Goal: Navigation & Orientation: Find specific page/section

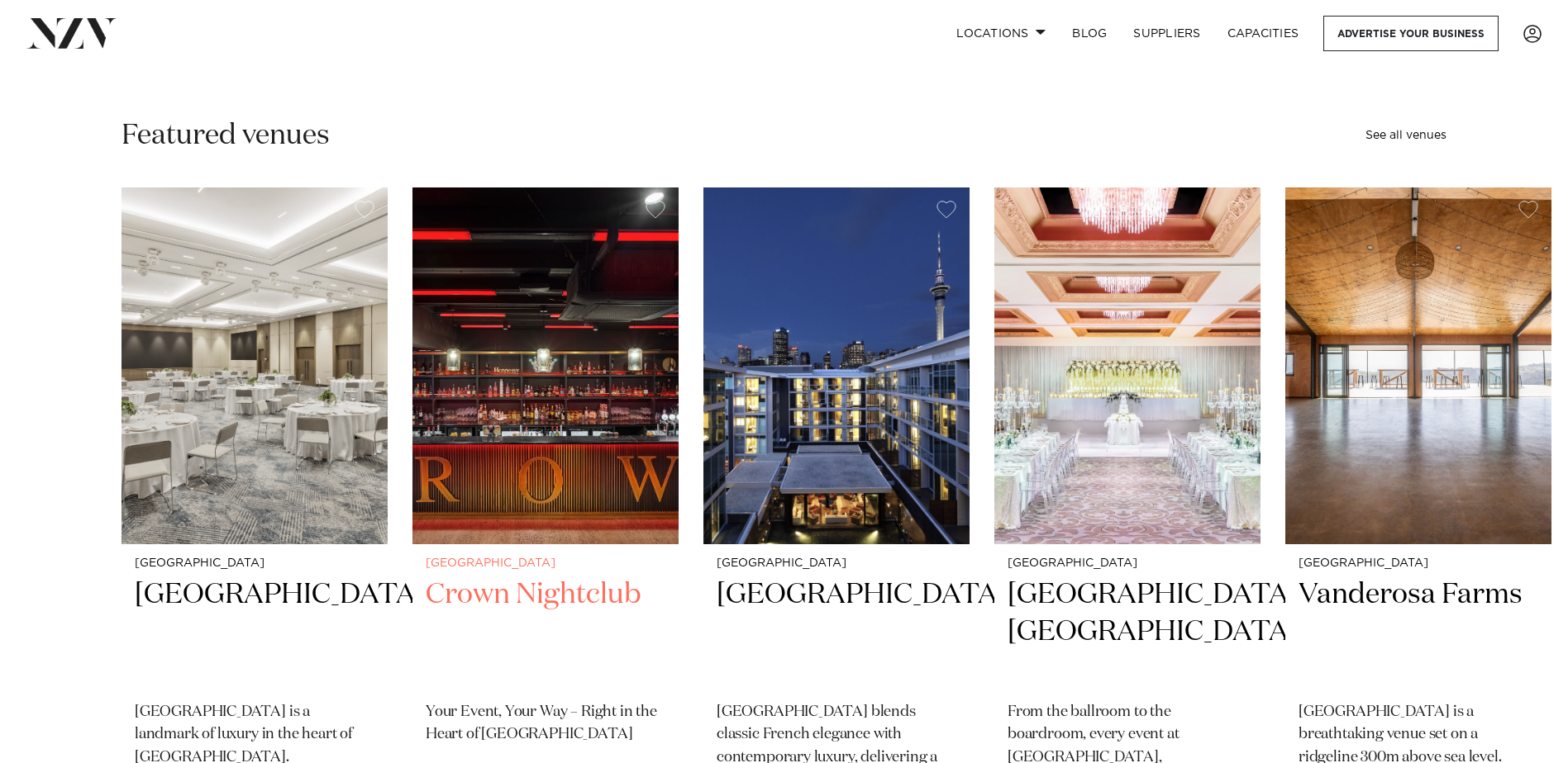
scroll to position [436, 0]
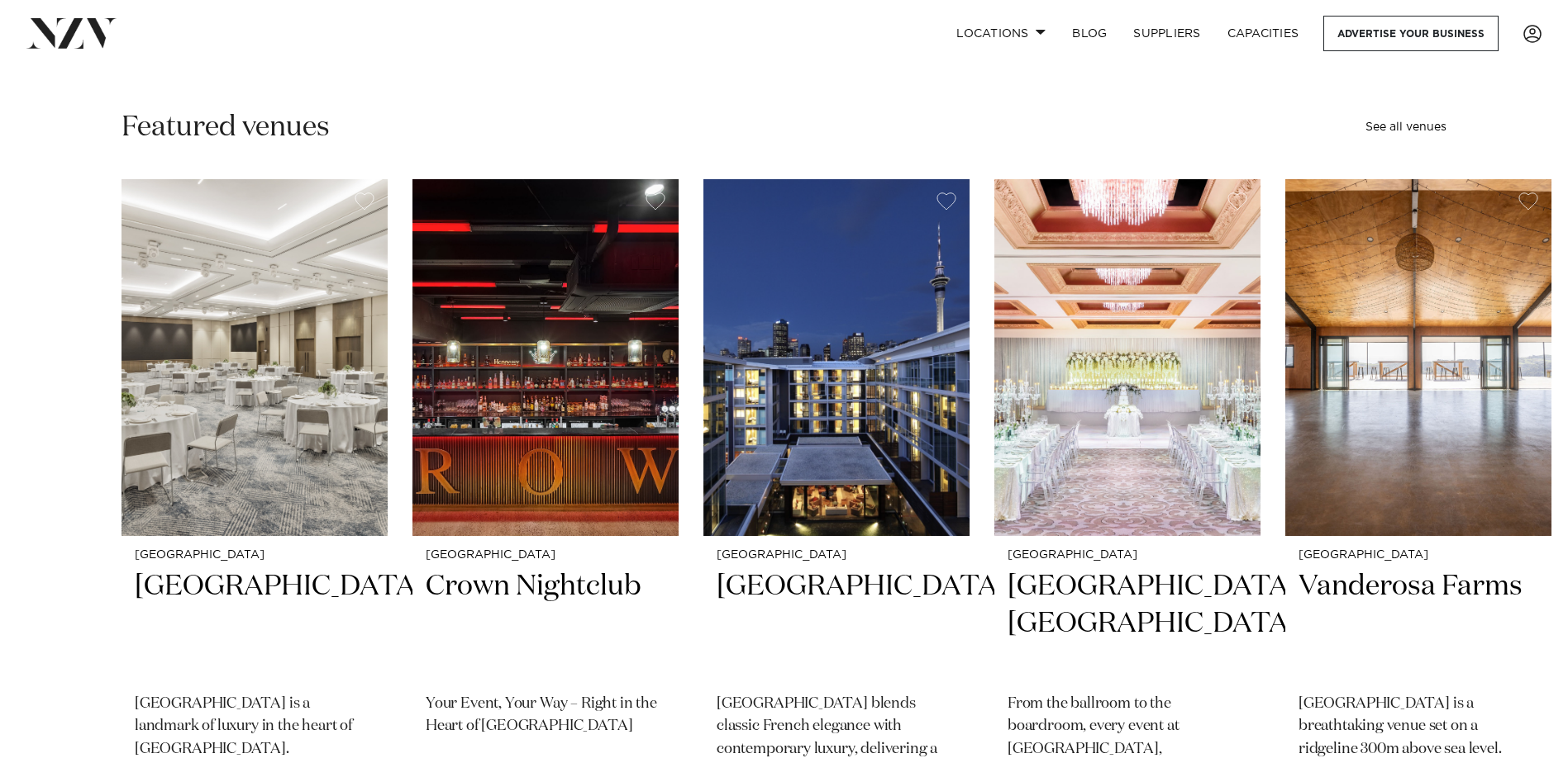
click at [1425, 119] on div "Featured venues See all venues" at bounding box center [784, 128] width 1325 height 37
drag, startPoint x: 1422, startPoint y: 126, endPoint x: 1388, endPoint y: 154, distance: 44.0
click at [1420, 128] on link "See all venues" at bounding box center [1406, 127] width 81 height 12
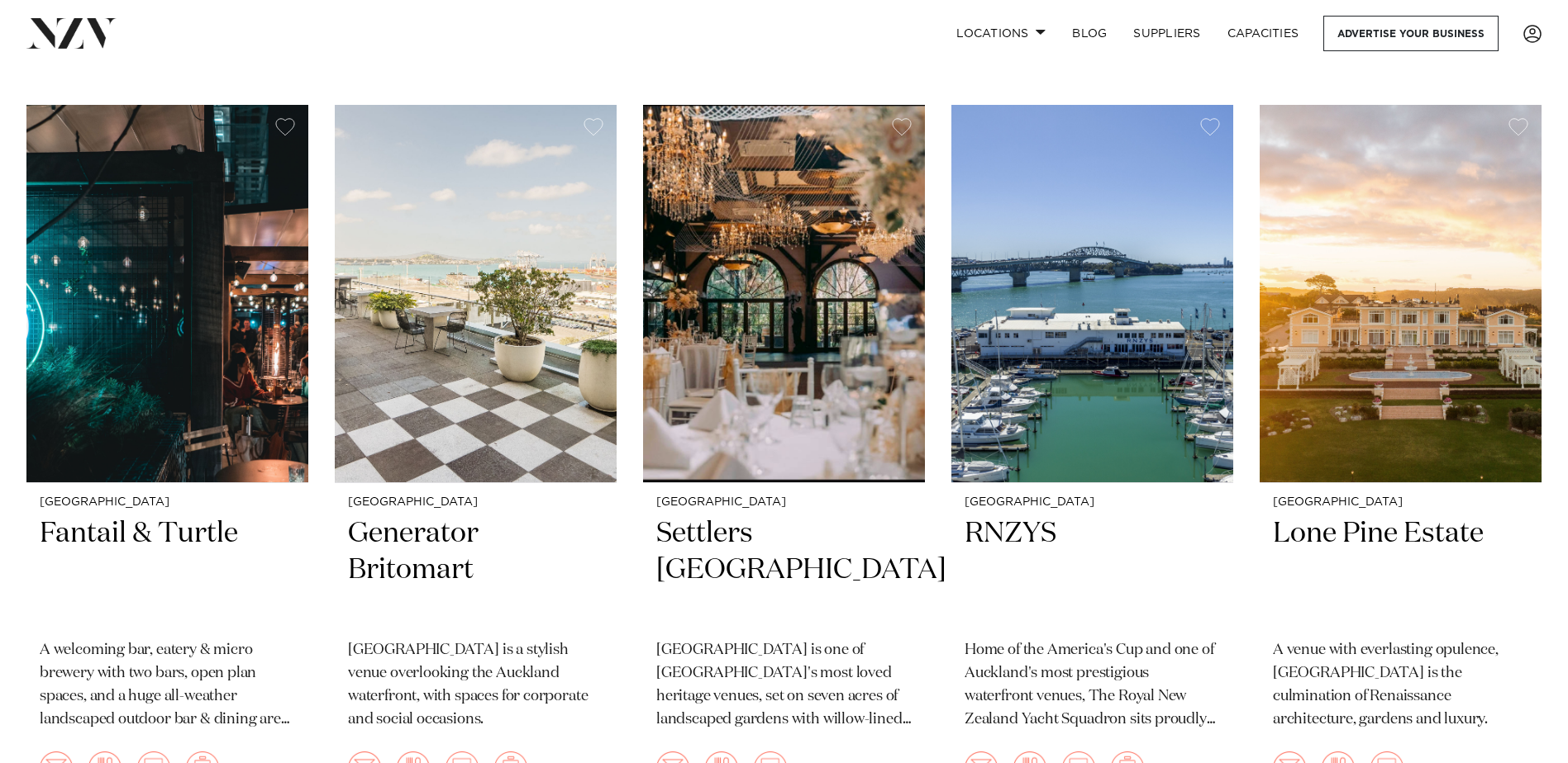
scroll to position [355, 0]
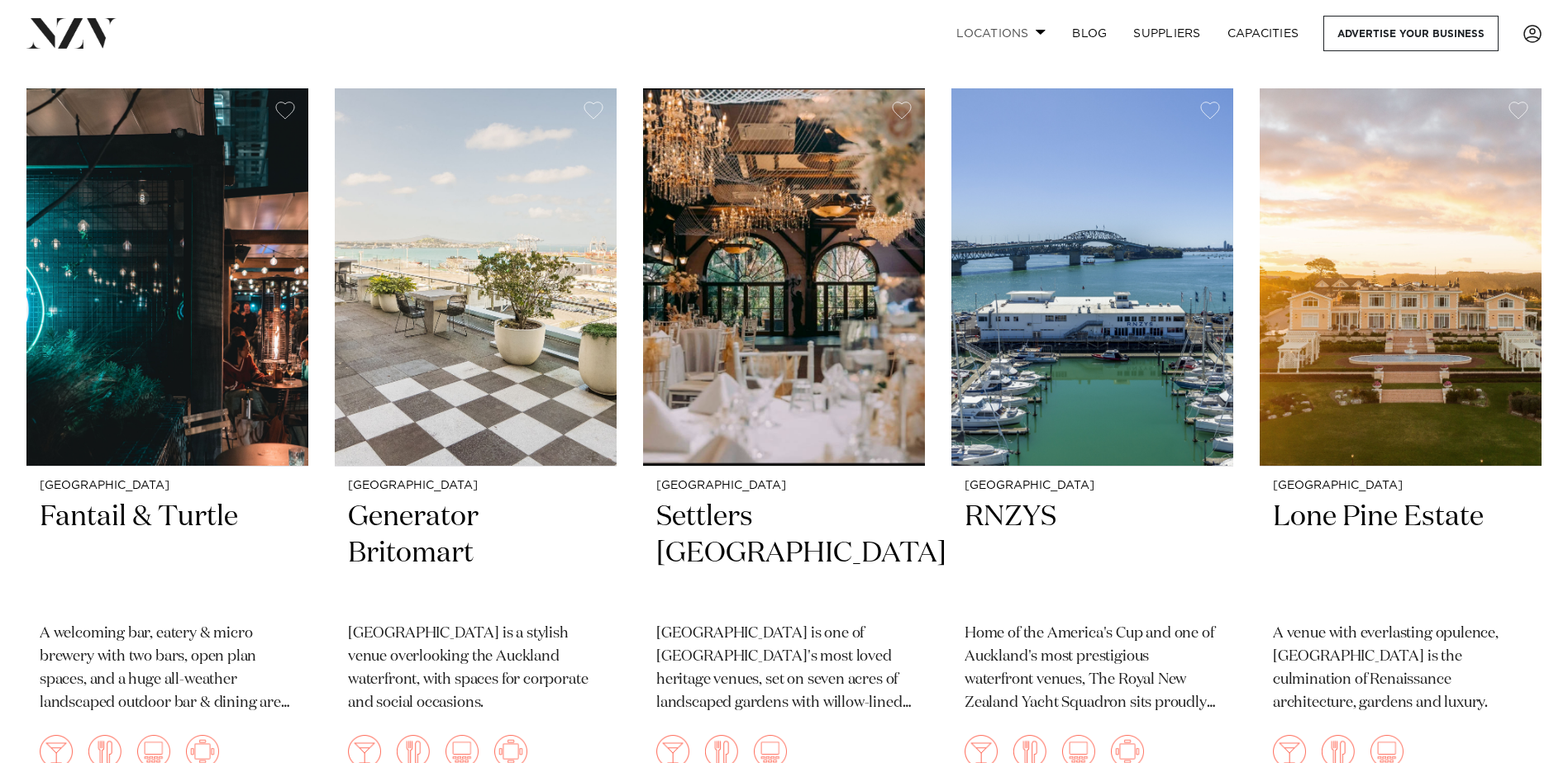
click at [1032, 28] on link "Locations" at bounding box center [1001, 33] width 116 height 36
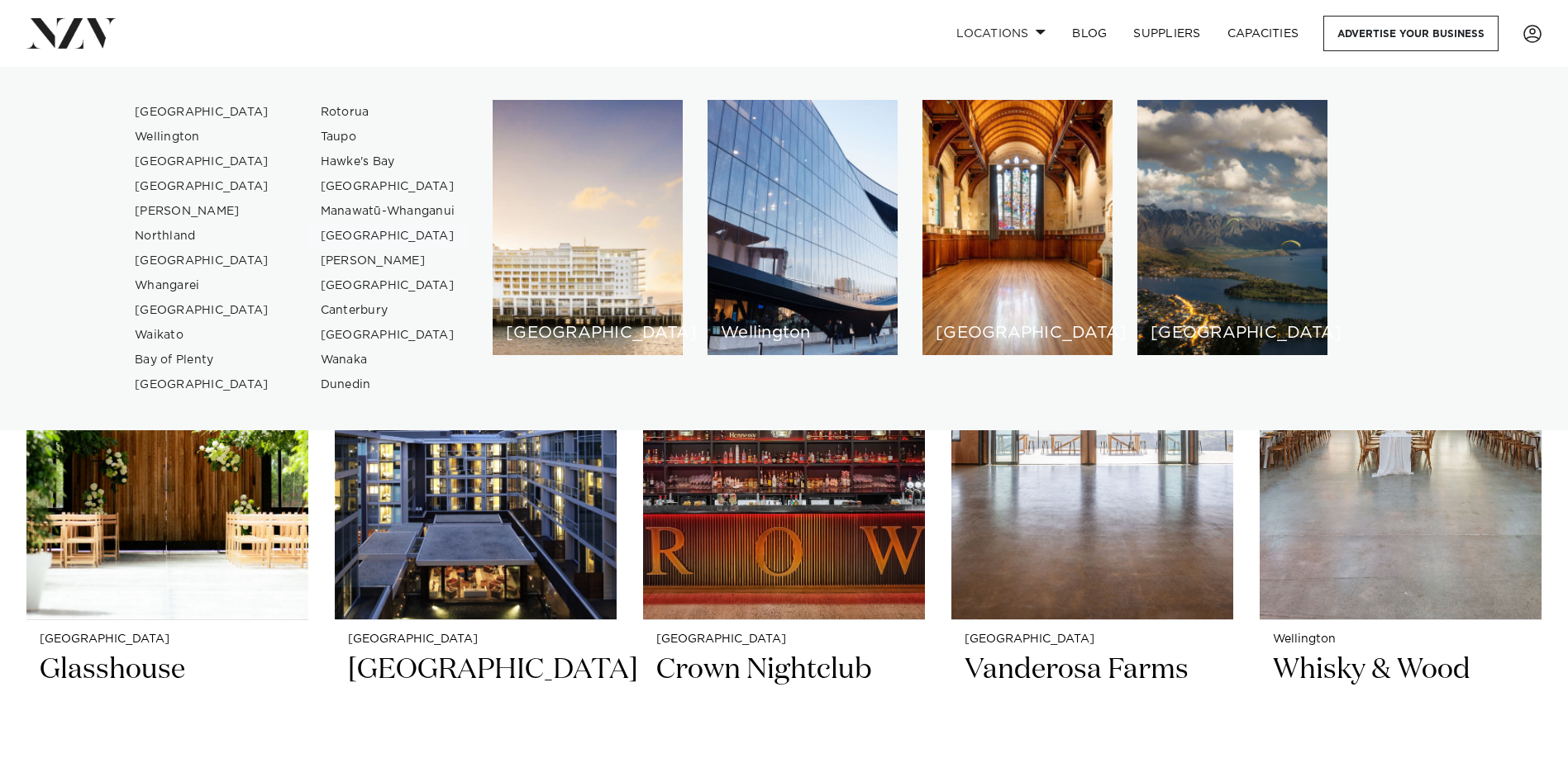
scroll to position [3146, 0]
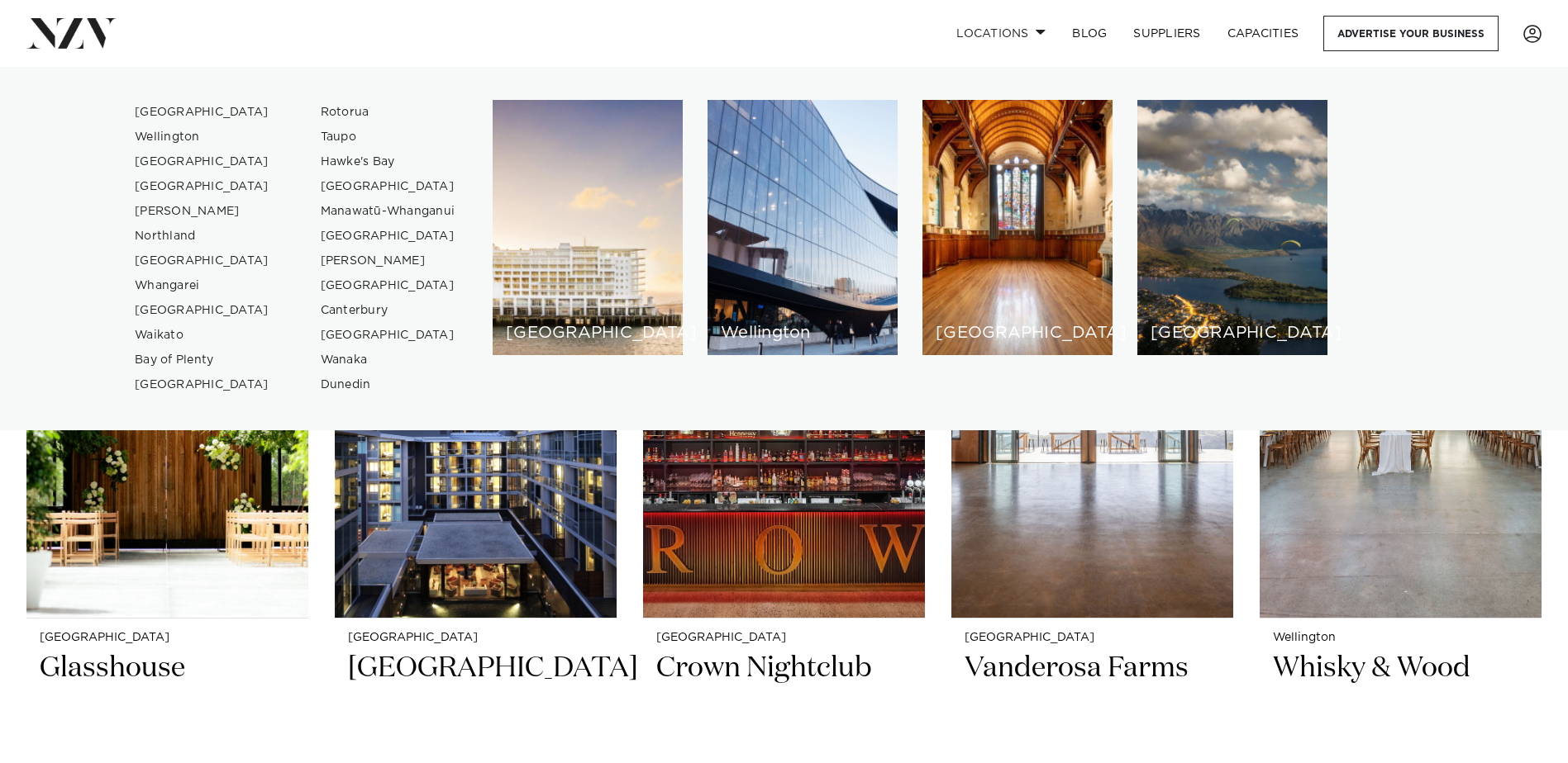
click at [550, 23] on div "Locations Auckland Wellington Christchurch Queenstown Hamilton Northland Bay of…" at bounding box center [1010, 33] width 1062 height 36
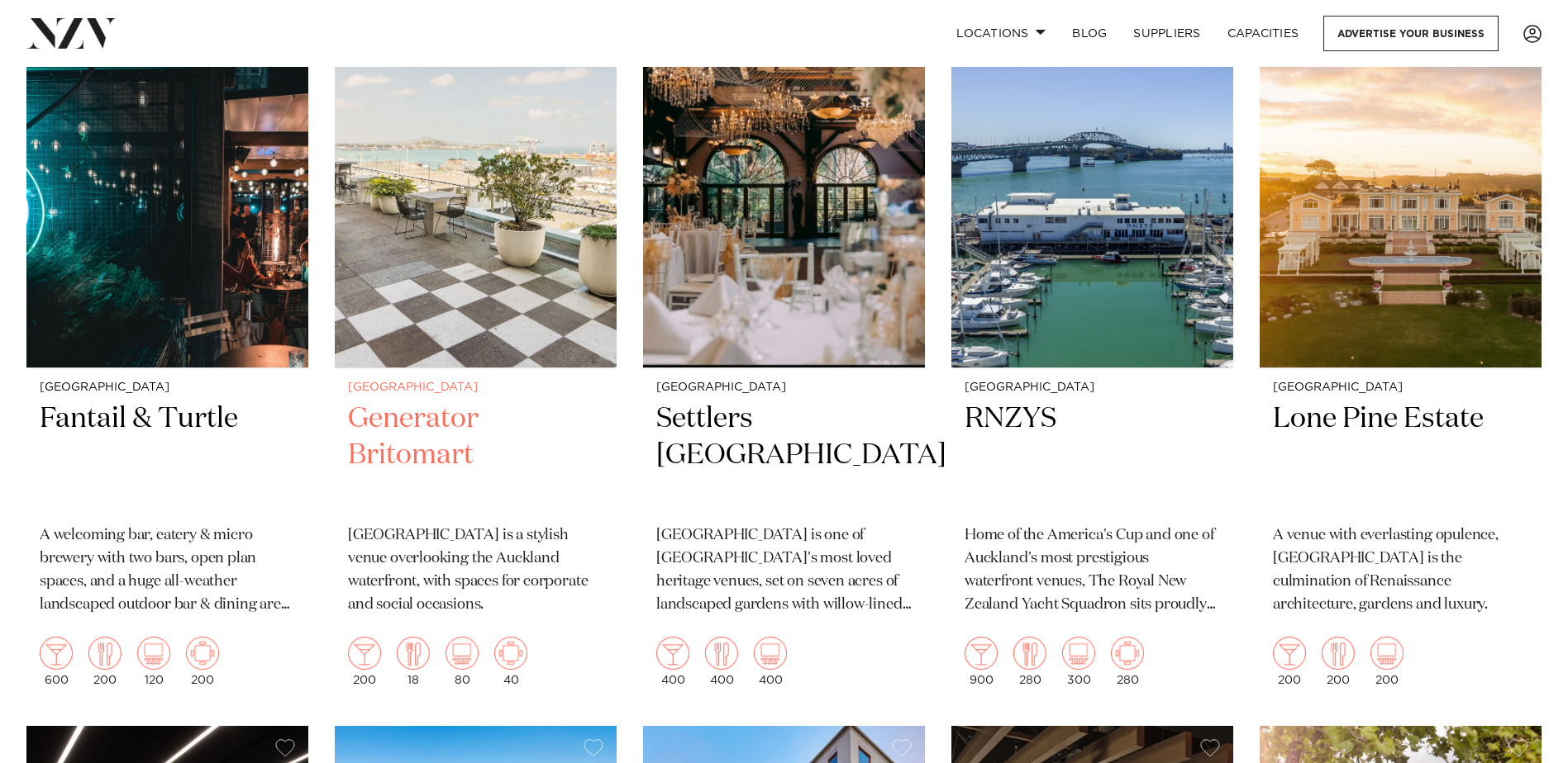
scroll to position [0, 0]
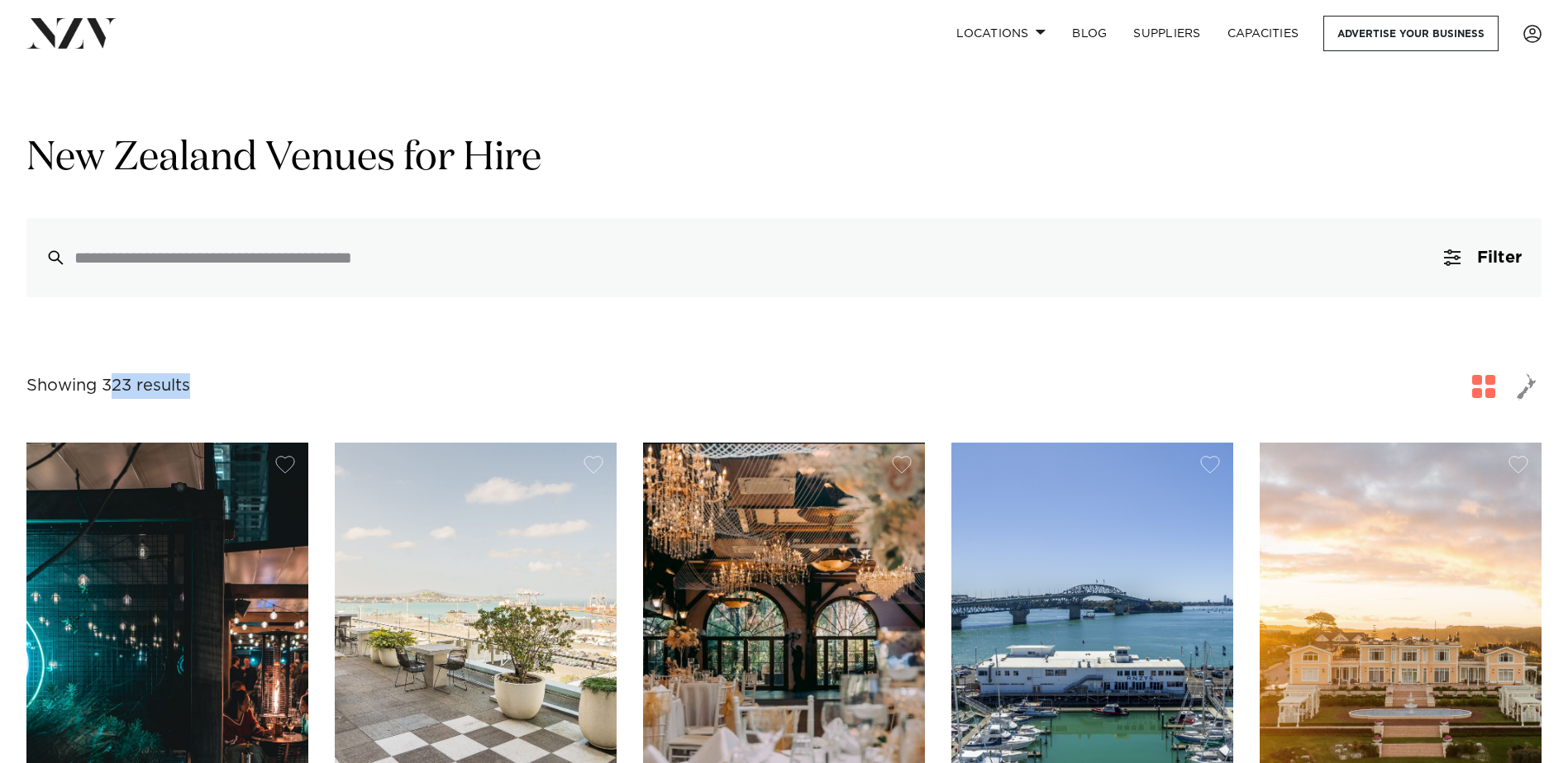
drag, startPoint x: 204, startPoint y: 382, endPoint x: 115, endPoint y: 392, distance: 89.6
click at [115, 392] on div "Showing 323 results for New Zealand Venues for Hire" at bounding box center [784, 386] width 1515 height 29
drag, startPoint x: 1039, startPoint y: 146, endPoint x: 914, endPoint y: 109, distance: 130.4
click at [1036, 145] on h1 "New Zealand Venues for Hire" at bounding box center [784, 159] width 1515 height 52
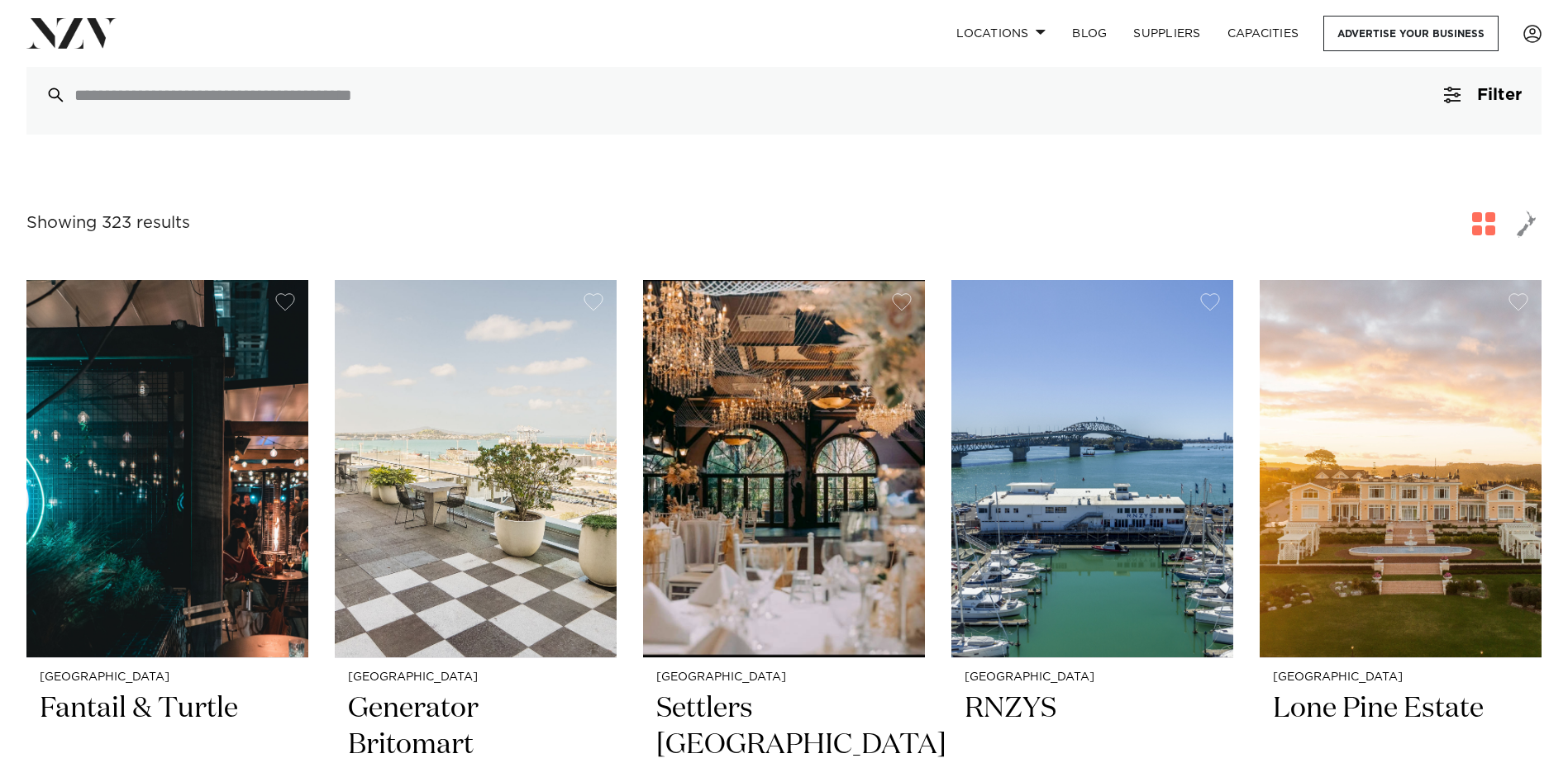
scroll to position [172, 0]
